Goal: Information Seeking & Learning: Learn about a topic

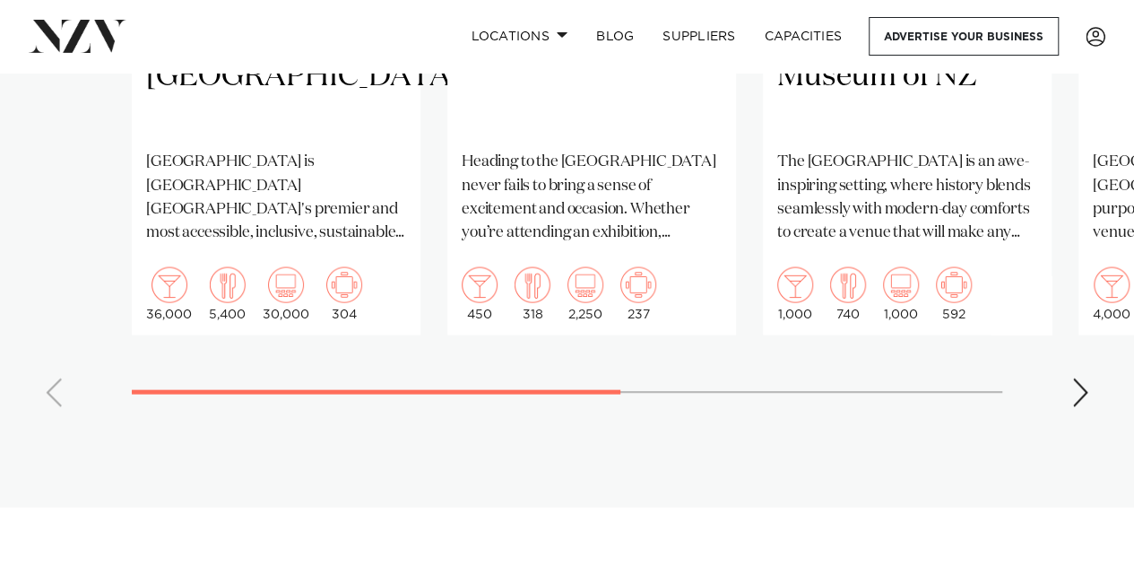
scroll to position [1697, 0]
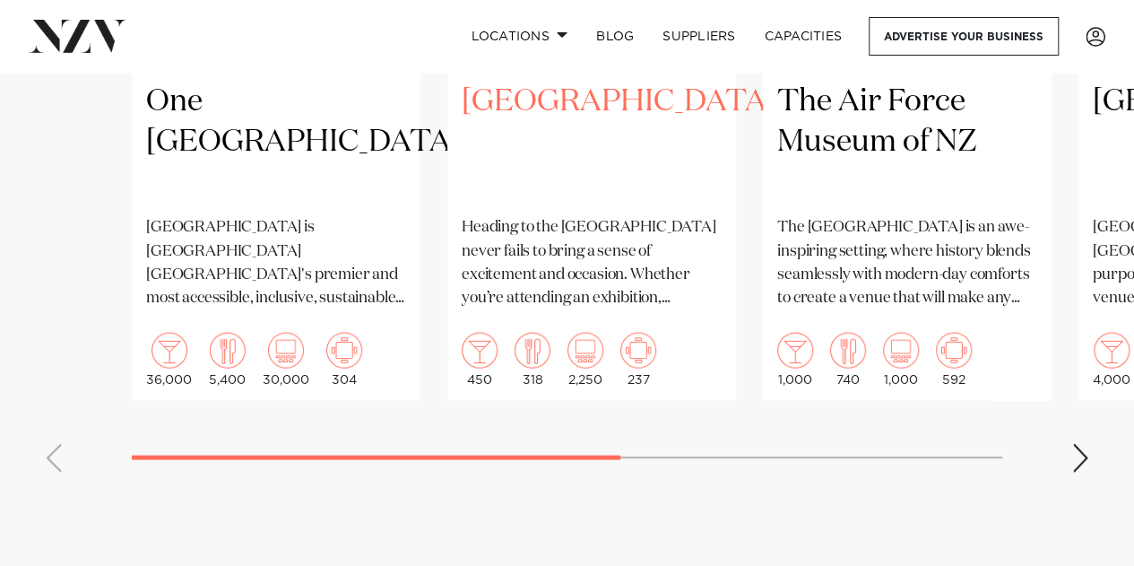
click at [561, 221] on p "Heading to the [GEOGRAPHIC_DATA] never fails to bring a sense of excitement and…" at bounding box center [592, 262] width 260 height 94
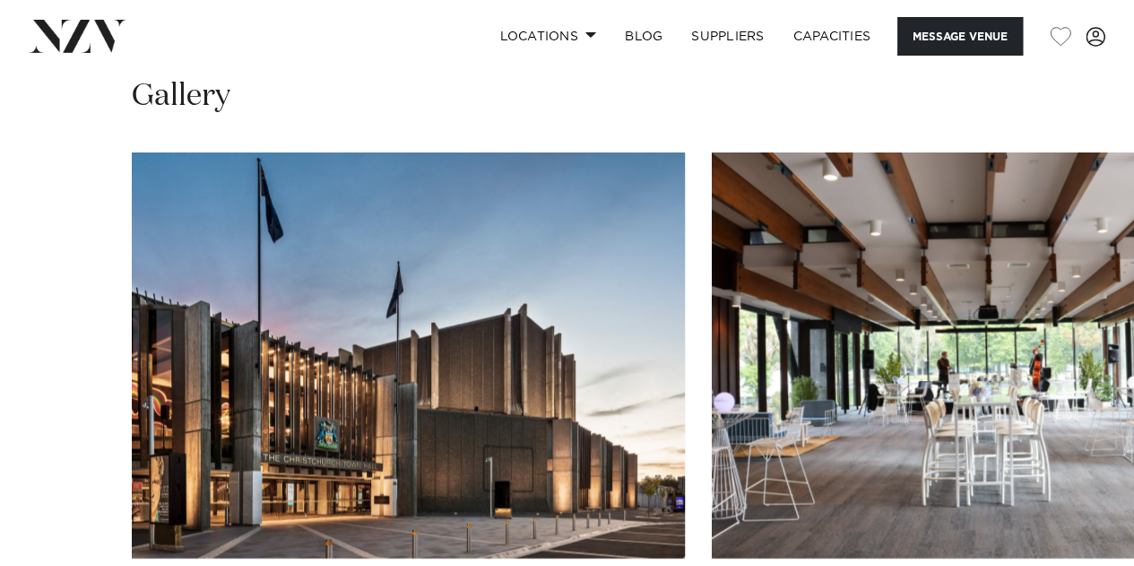
scroll to position [1704, 0]
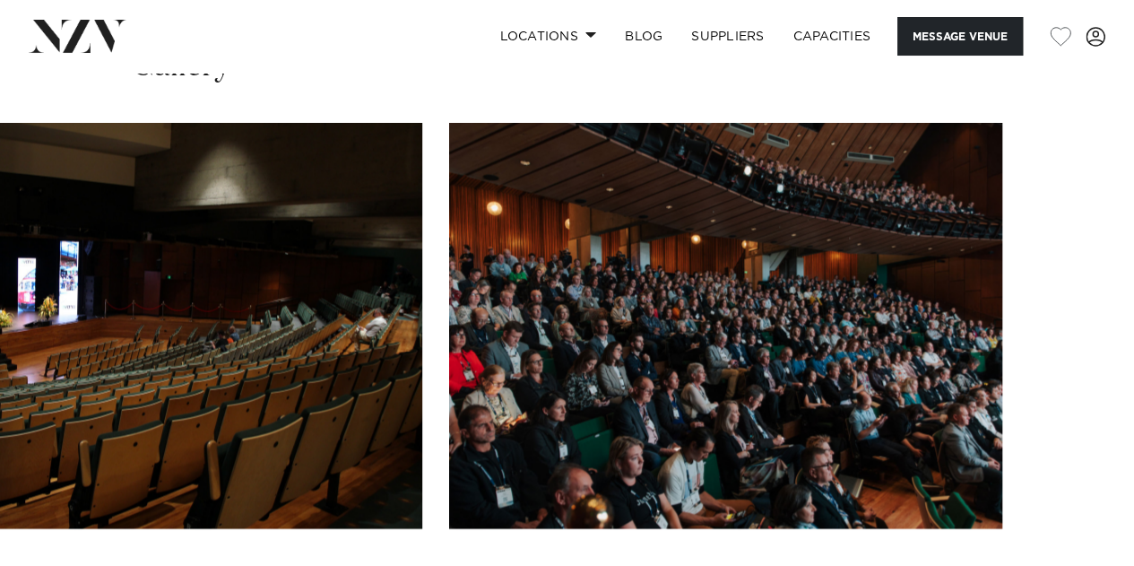
scroll to position [1166, 0]
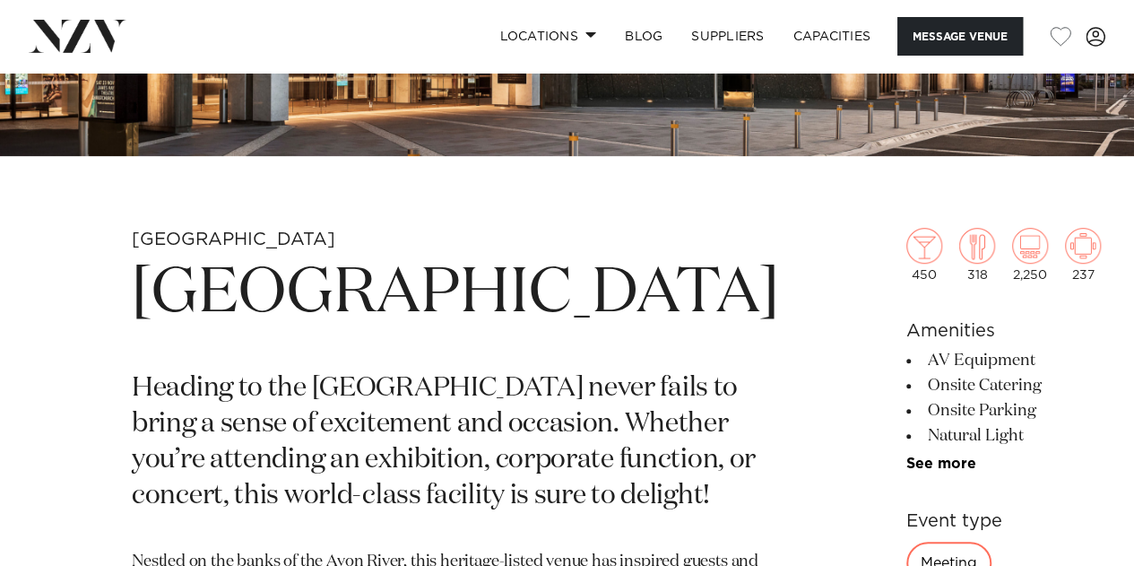
click at [907, 458] on link "See more" at bounding box center [977, 463] width 140 height 14
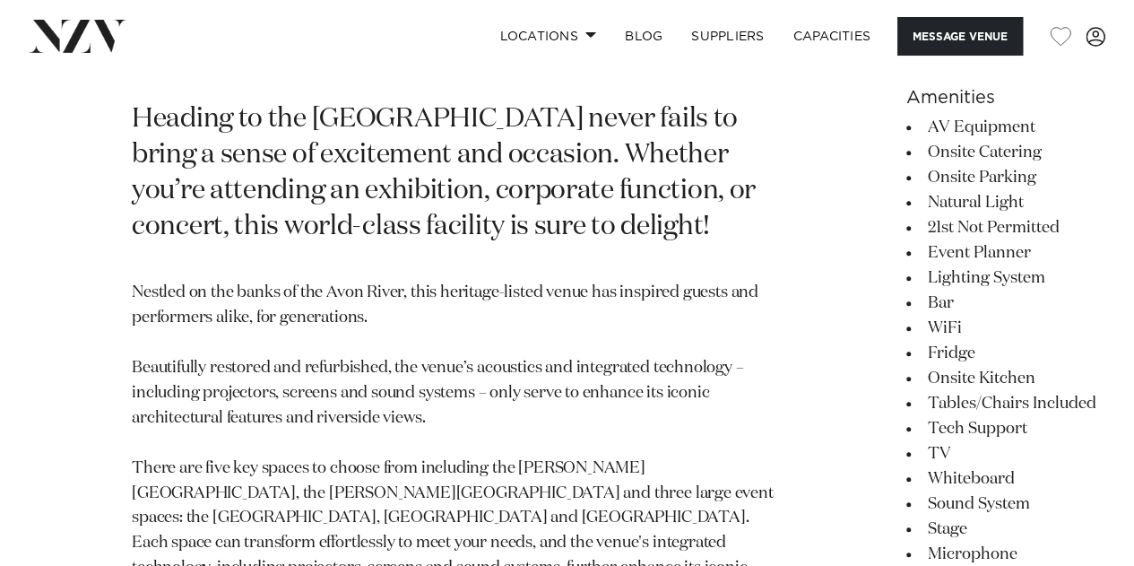
scroll to position [628, 0]
